Goal: Task Accomplishment & Management: Manage account settings

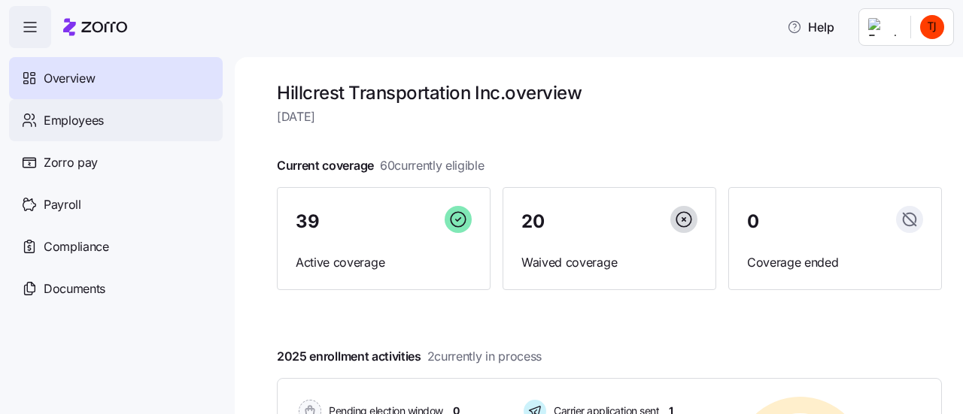
click at [72, 120] on span "Employees" at bounding box center [74, 120] width 60 height 19
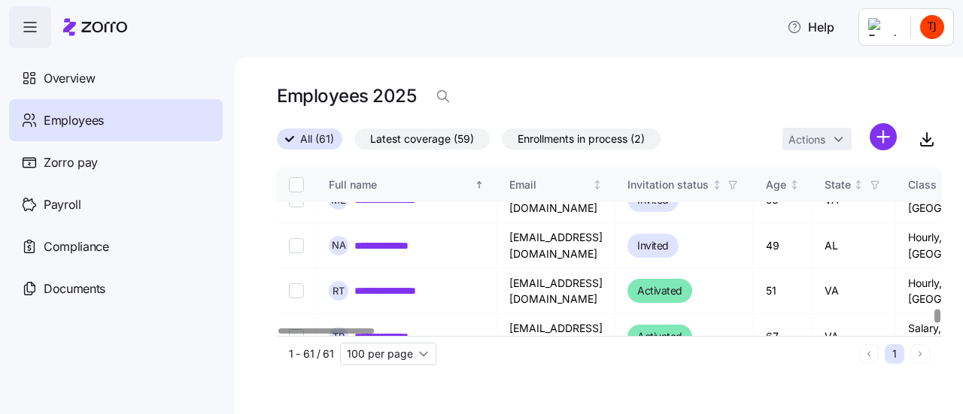
scroll to position [2419, 0]
